Goal: Find specific page/section

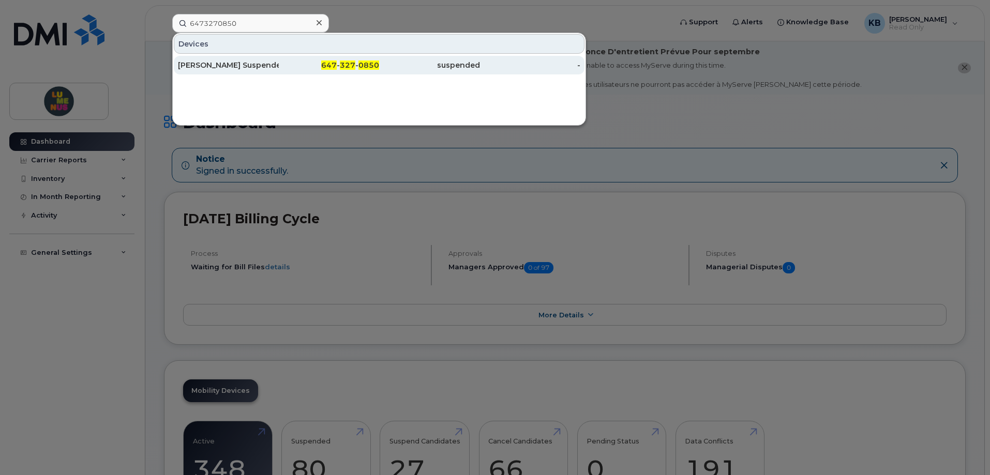
type input "6473270850"
click at [253, 60] on div "[PERSON_NAME] Suspended [DATE] Due to Lack of Usage" at bounding box center [228, 65] width 101 height 19
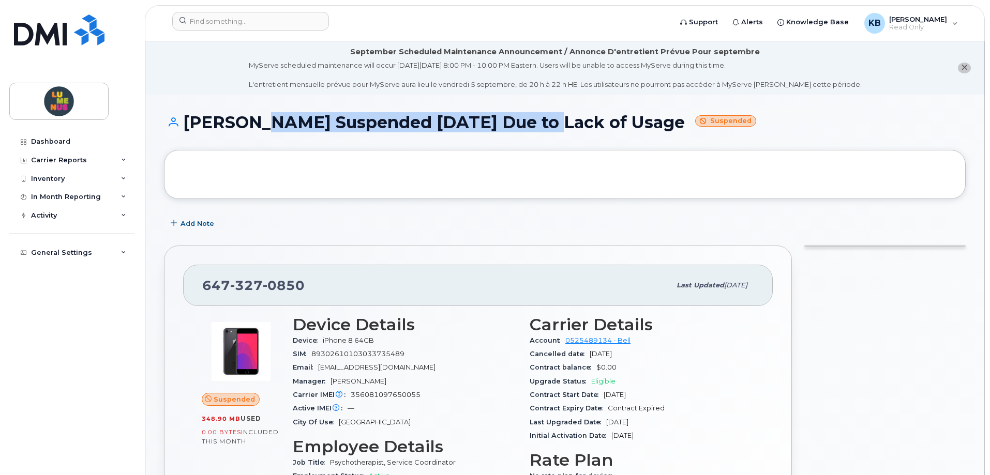
drag, startPoint x: 250, startPoint y: 126, endPoint x: 552, endPoint y: 145, distance: 303.2
click at [552, 145] on div "[PERSON_NAME] Suspended [DATE] Due to Lack of Usage Suspended" at bounding box center [565, 131] width 802 height 37
